Goal: Information Seeking & Learning: Find specific page/section

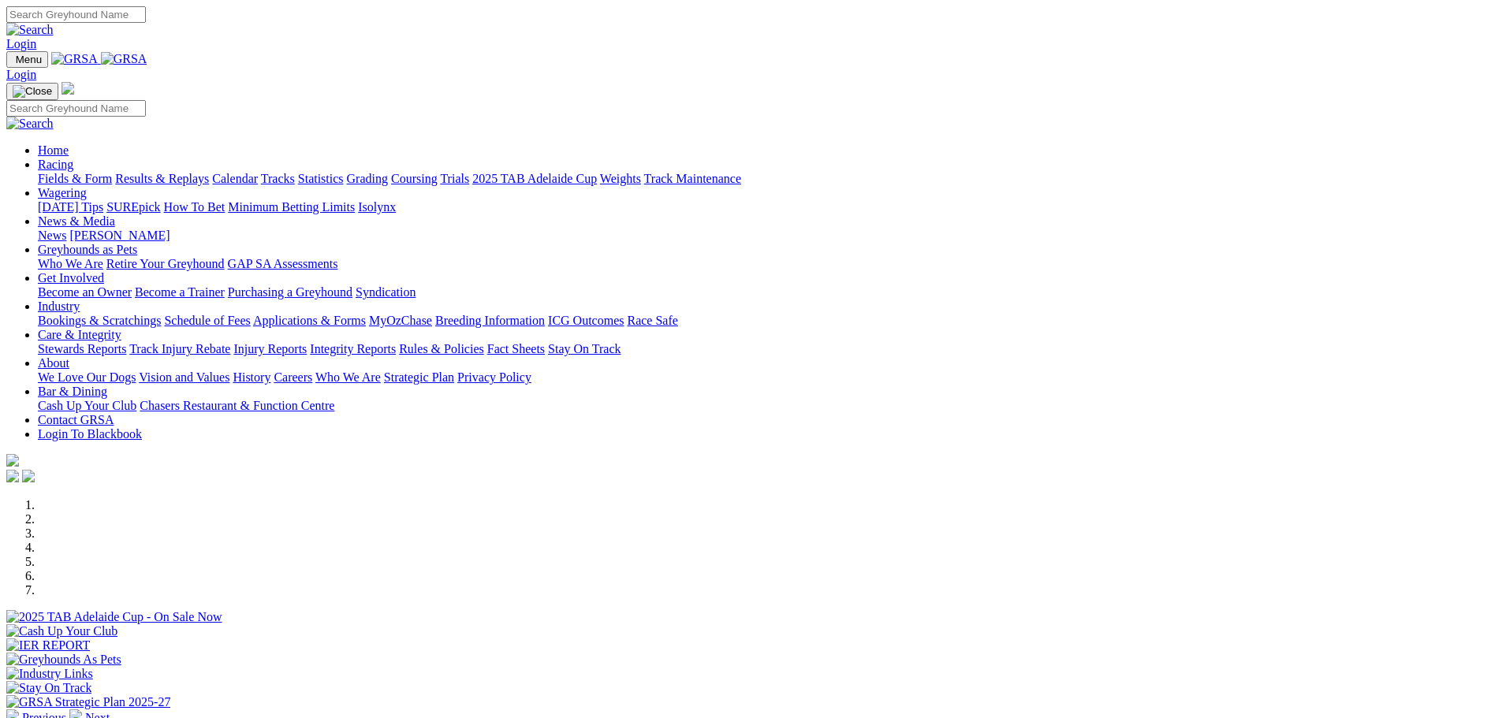
click at [115, 214] on link "News & Media" at bounding box center [76, 220] width 77 height 13
click at [73, 158] on link "Racing" at bounding box center [55, 164] width 35 height 13
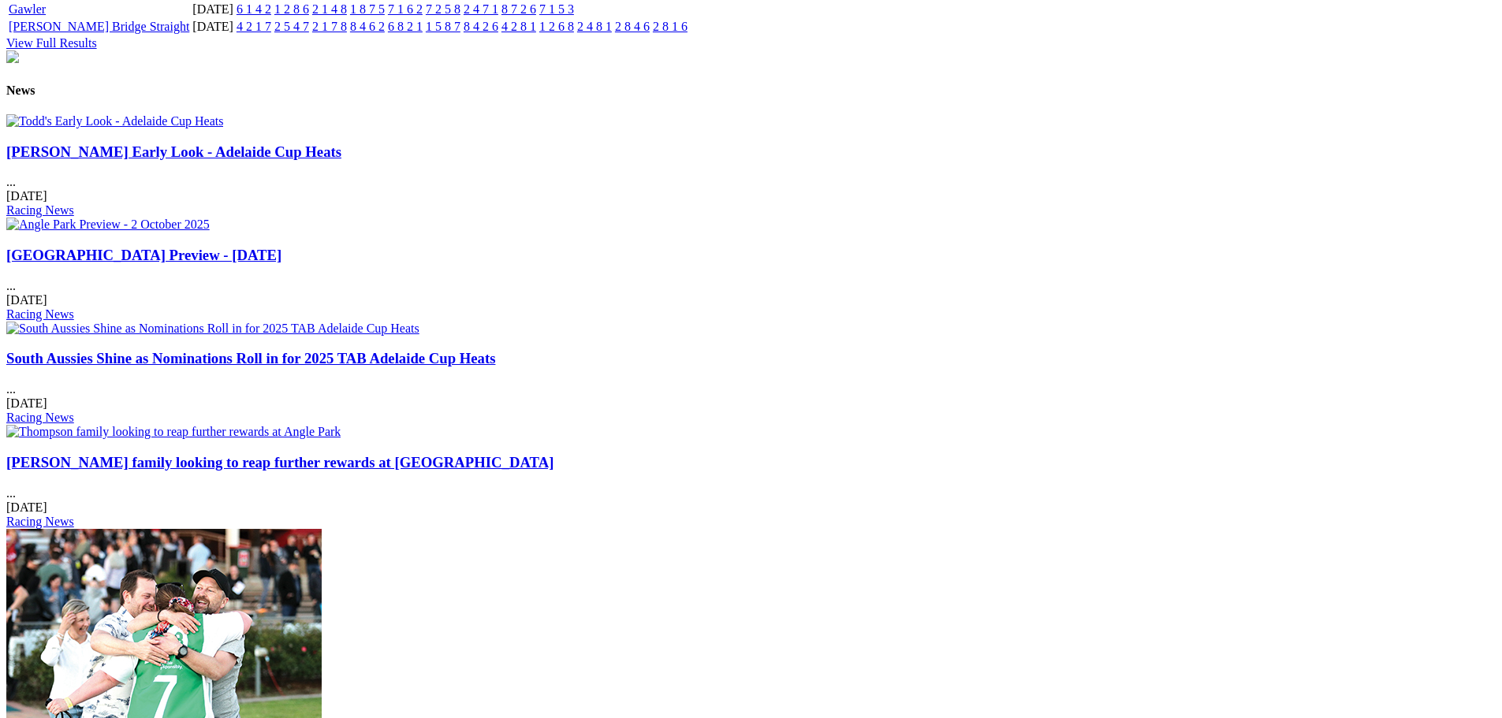
scroll to position [1892, 0]
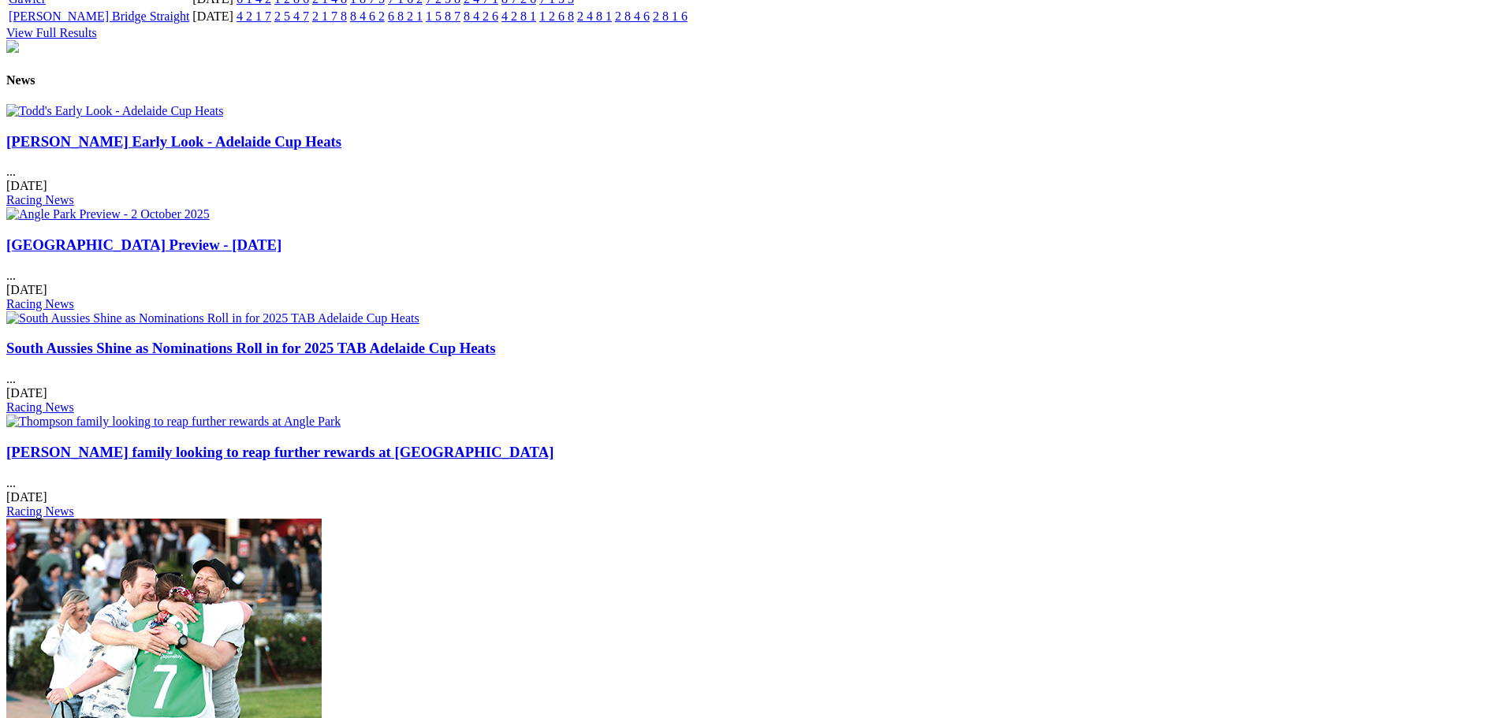
click at [341, 415] on img at bounding box center [173, 422] width 334 height 14
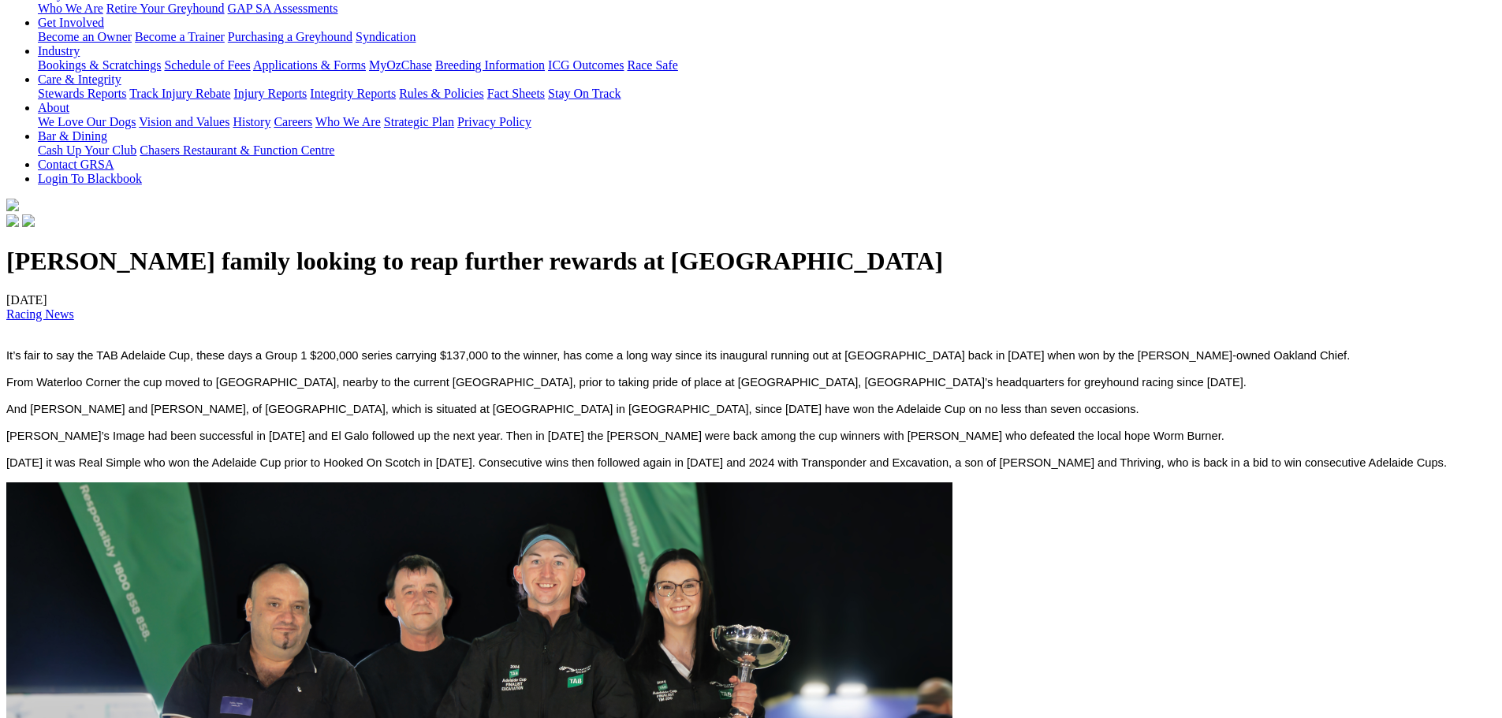
scroll to position [237, 0]
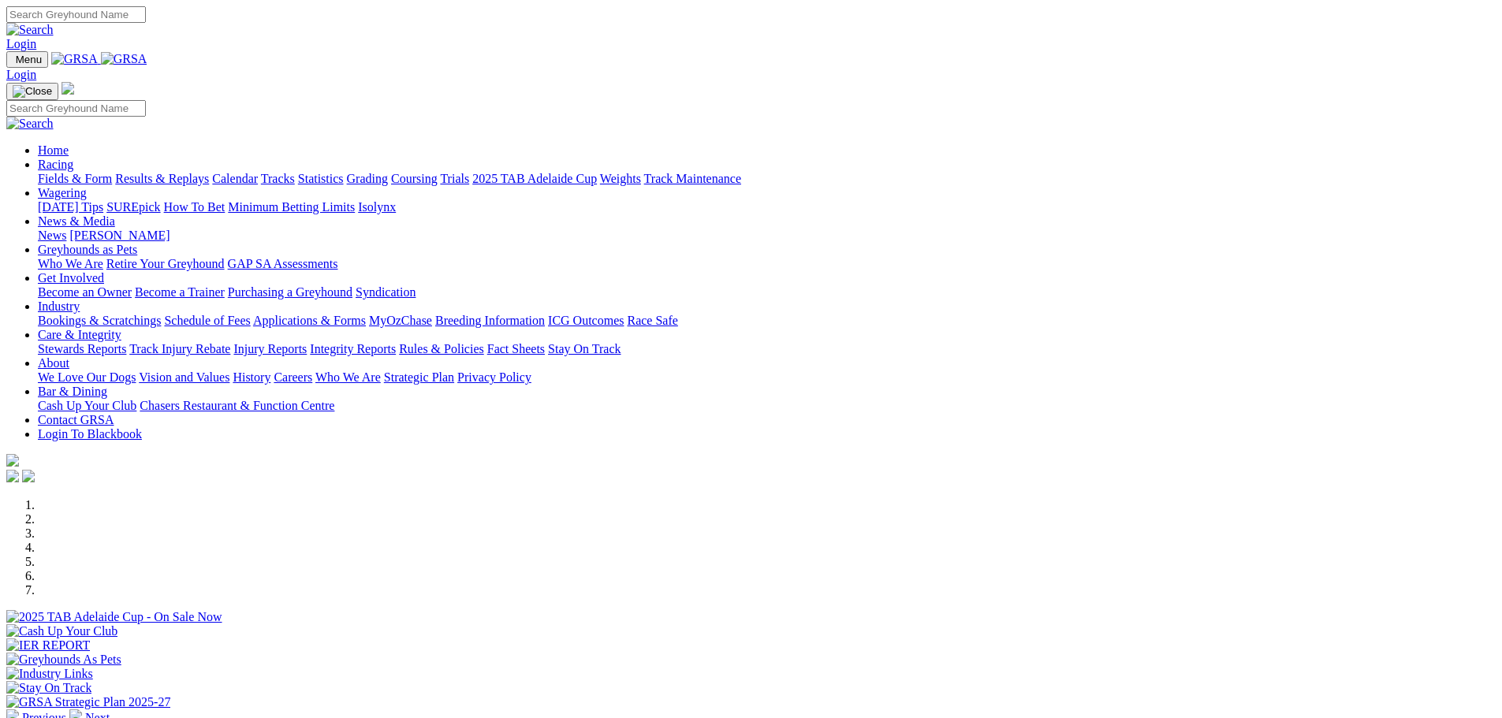
click at [66, 229] on link "News" at bounding box center [52, 235] width 28 height 13
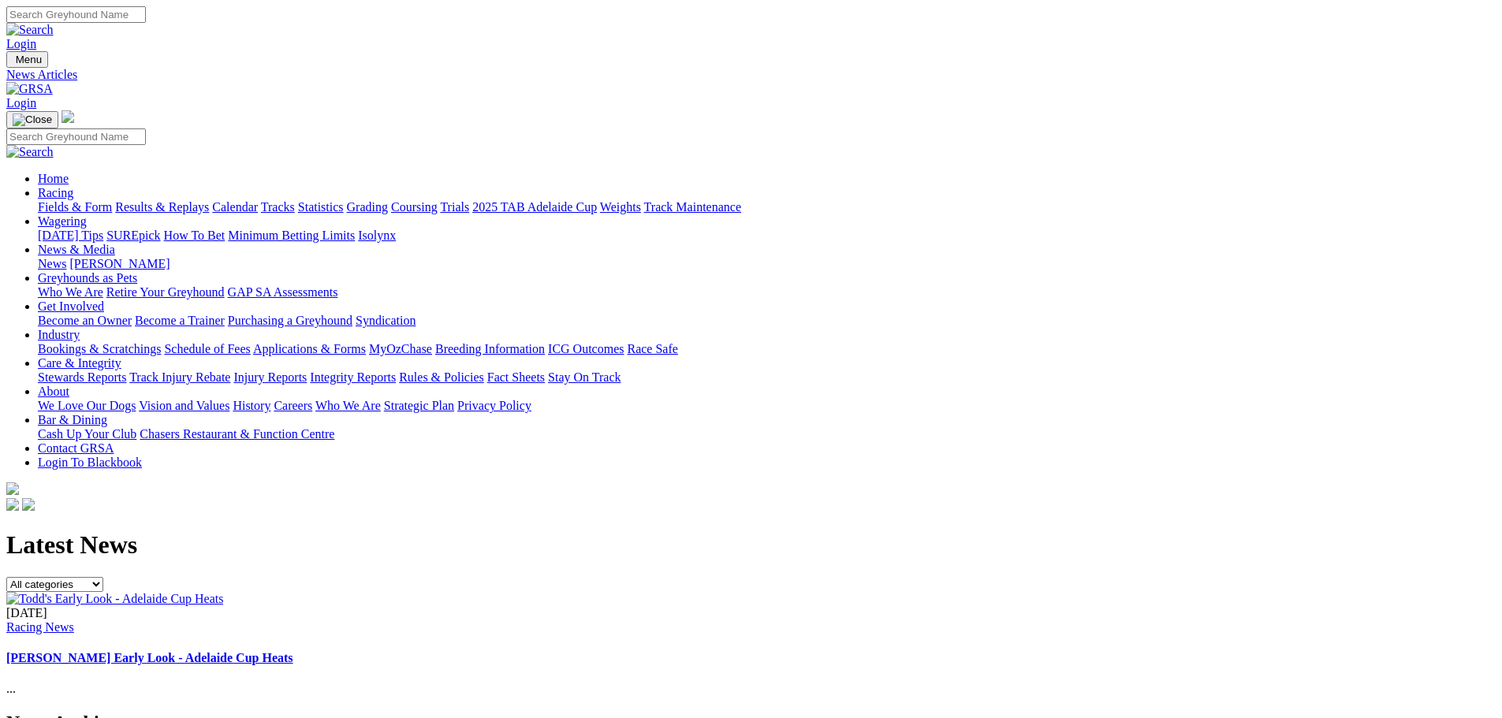
click at [126, 371] on link "Stewards Reports" at bounding box center [82, 377] width 88 height 13
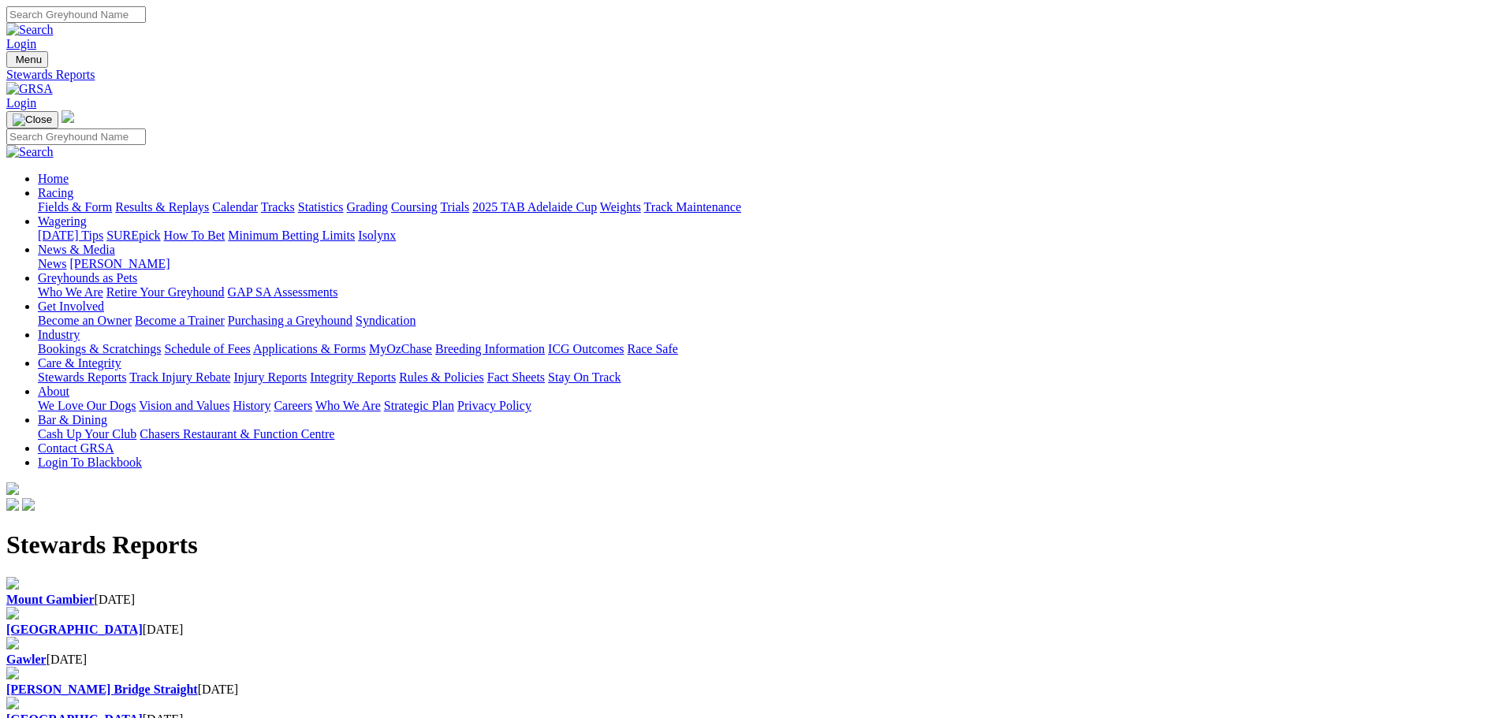
click at [513, 607] on div "[GEOGRAPHIC_DATA] [DATE]" at bounding box center [750, 622] width 1489 height 30
click at [143, 623] on b "[GEOGRAPHIC_DATA]" at bounding box center [74, 629] width 136 height 13
